Goal: Information Seeking & Learning: Learn about a topic

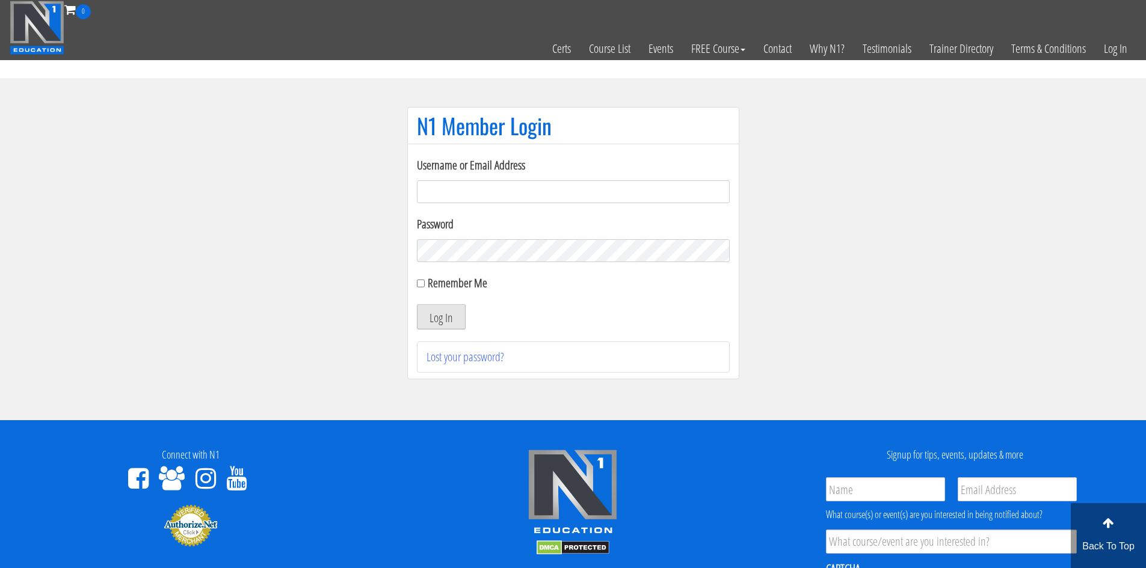
type input "[EMAIL_ADDRESS][DOMAIN_NAME]"
click at [441, 316] on button "Log In" at bounding box center [441, 316] width 49 height 25
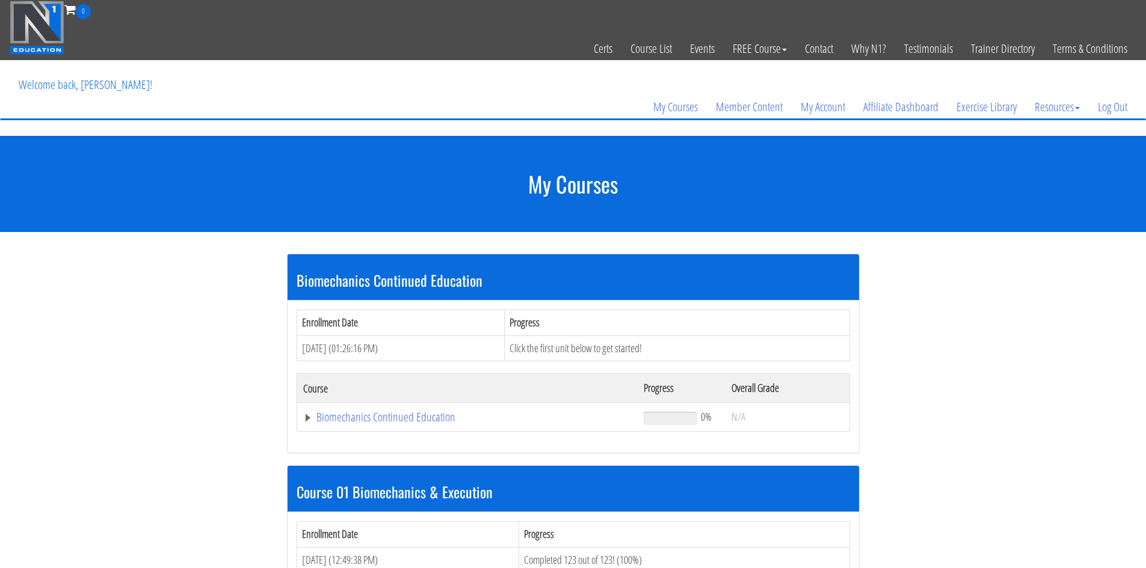
scroll to position [60, 0]
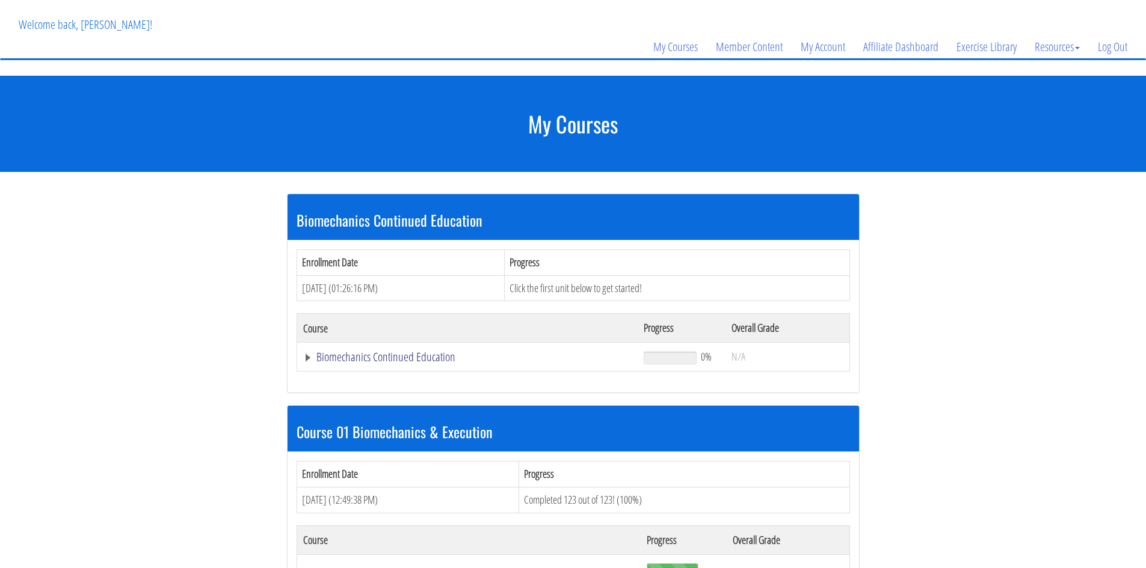
click at [339, 359] on link "Biomechanics Continued Education" at bounding box center [467, 357] width 329 height 12
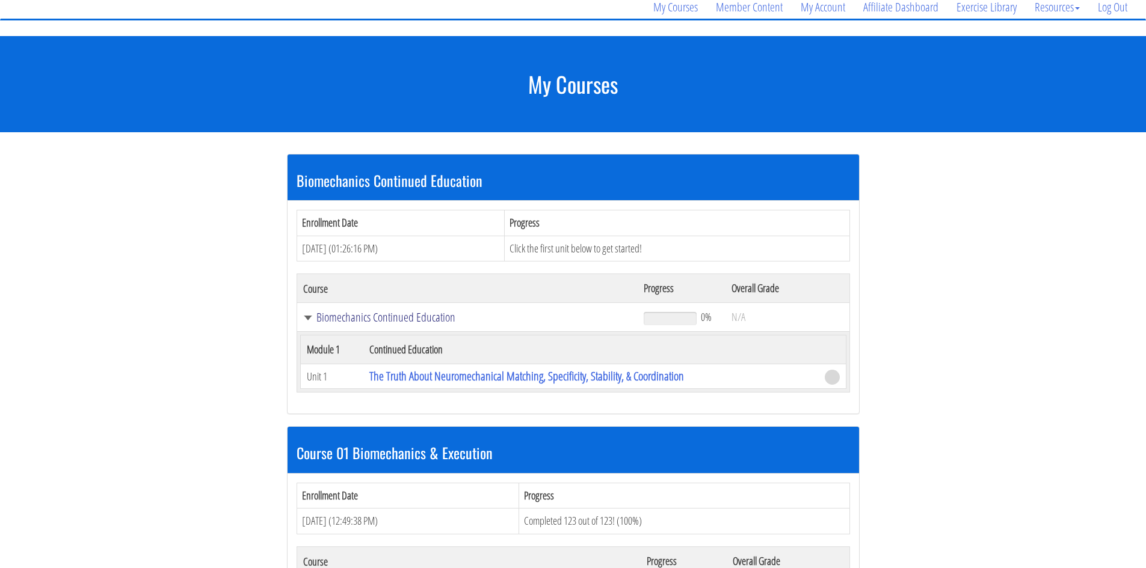
scroll to position [120, 0]
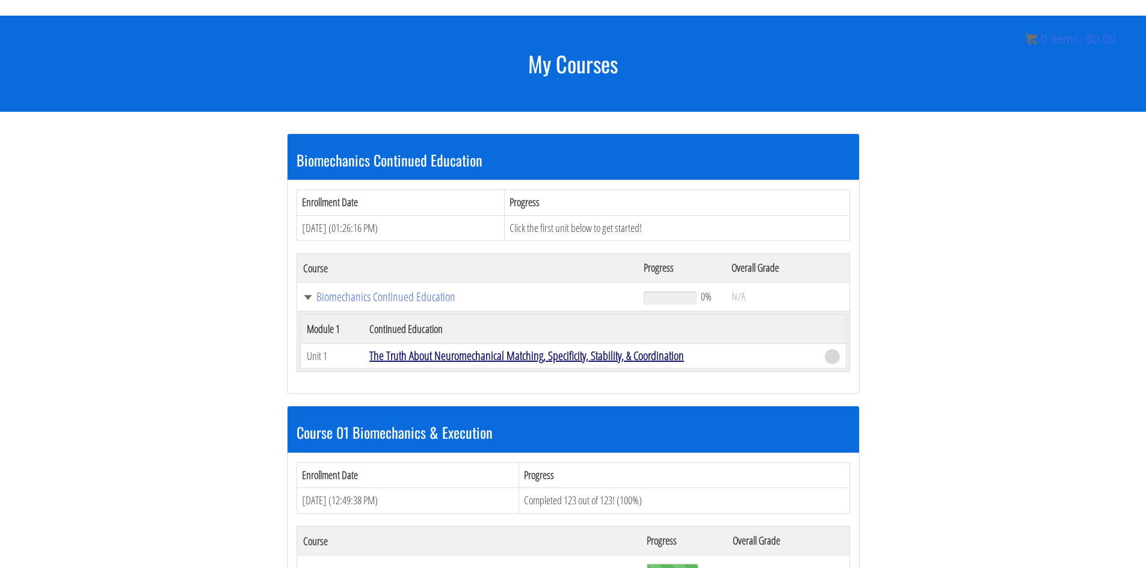
click at [502, 358] on link "The Truth About Neuromechanical Matching, Specificity, Stability, & Coordination" at bounding box center [526, 356] width 315 height 16
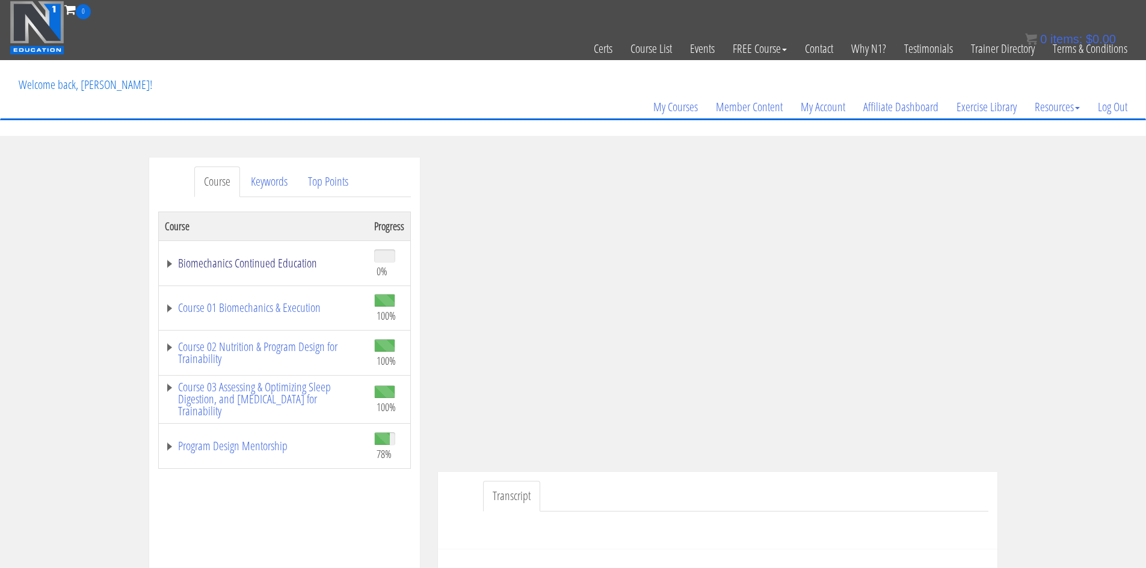
click at [257, 268] on link "Biomechanics Continued Education" at bounding box center [263, 263] width 197 height 12
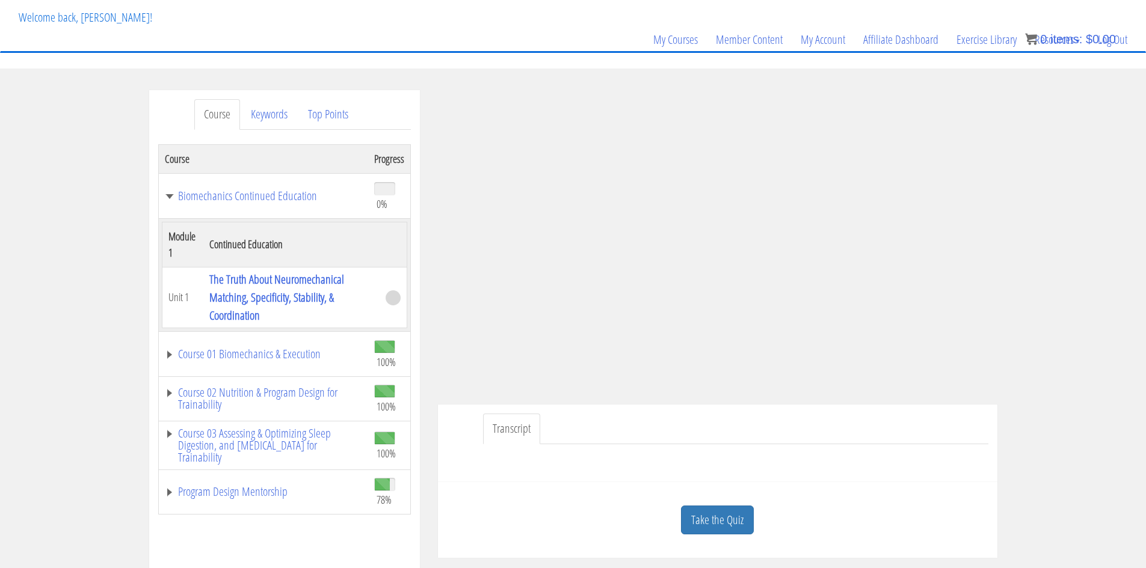
scroll to position [120, 0]
